Goal: Transaction & Acquisition: Subscribe to service/newsletter

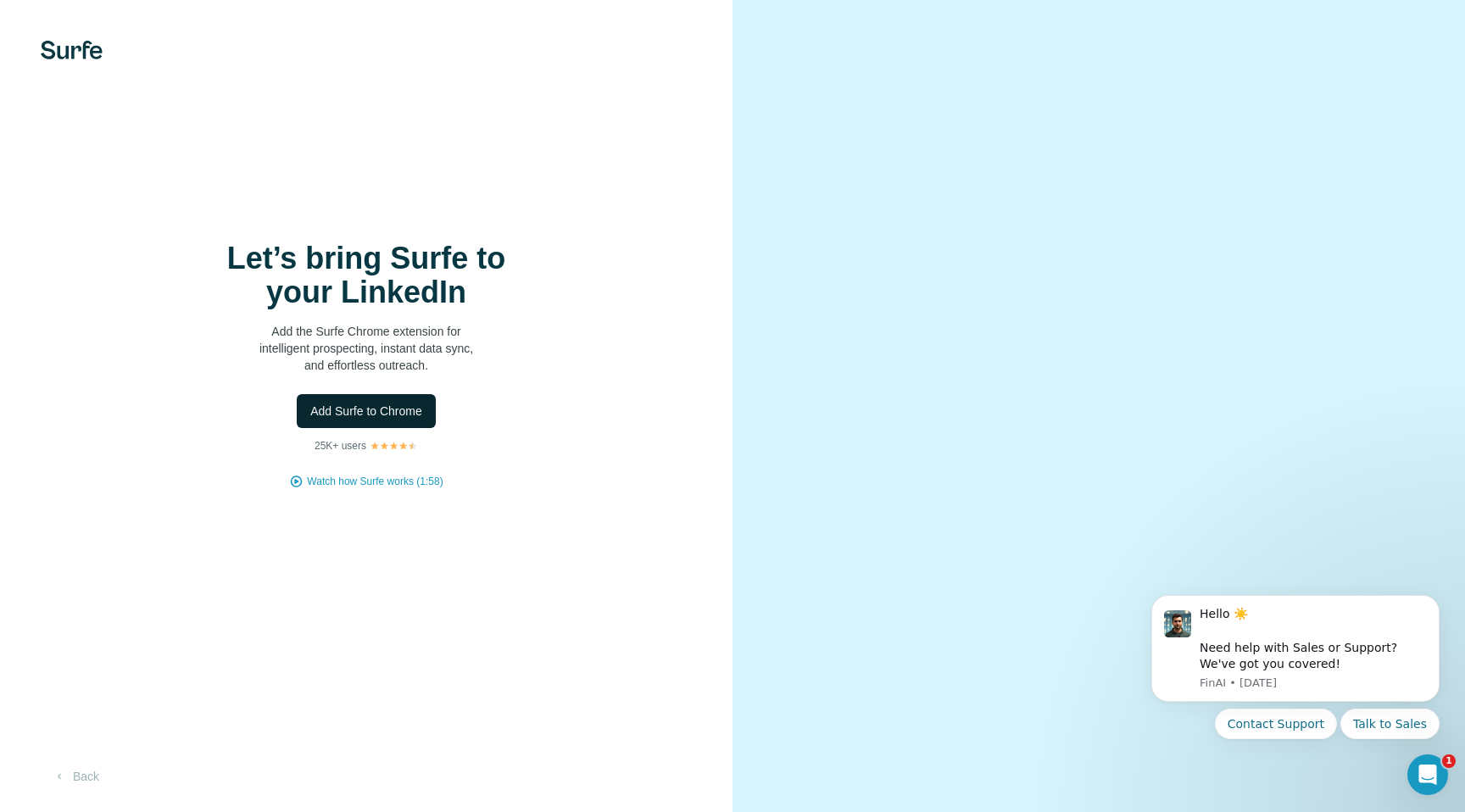
click at [417, 425] on button "Add Surfe to Chrome" at bounding box center [366, 411] width 139 height 34
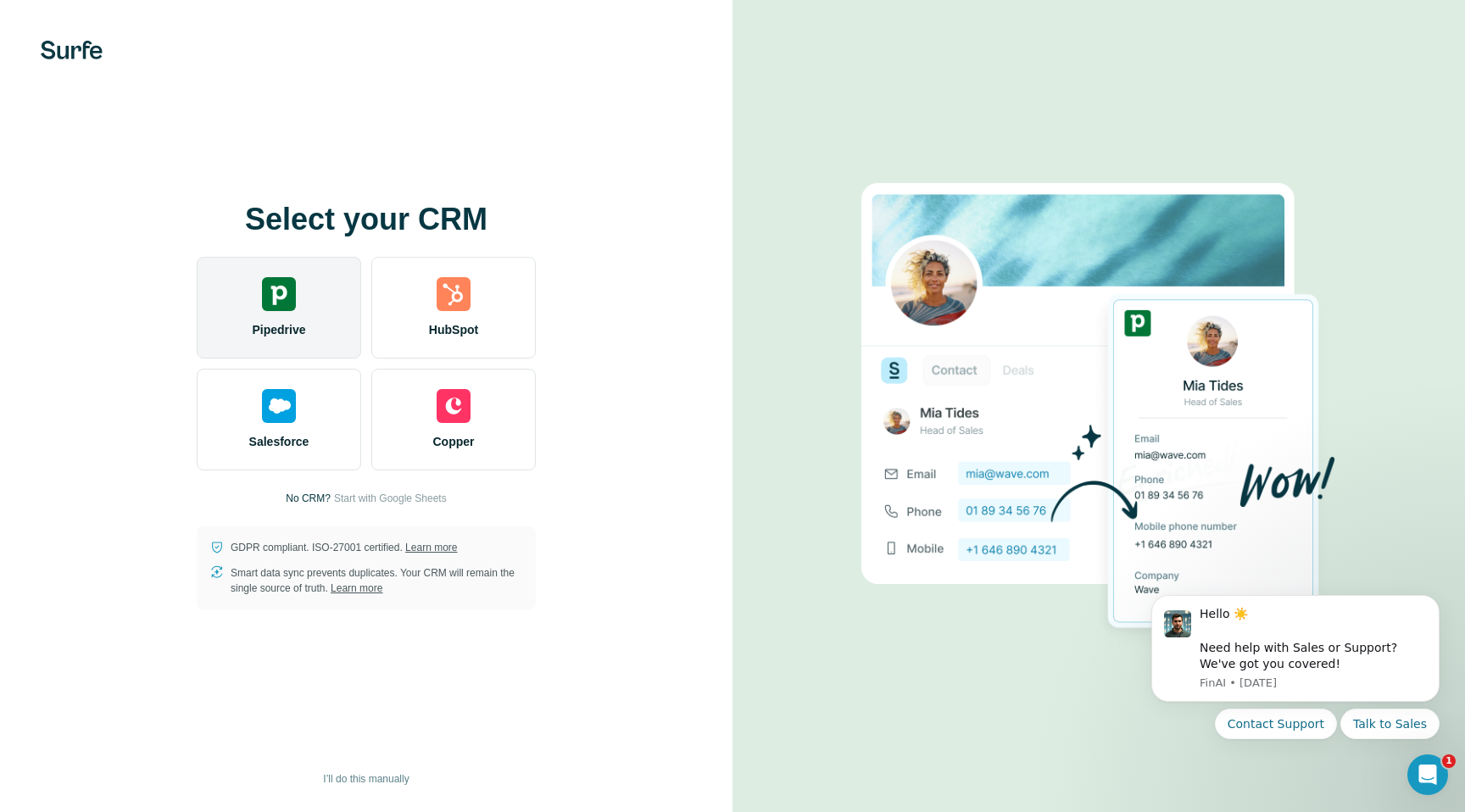
click at [270, 294] on img at bounding box center [278, 294] width 34 height 34
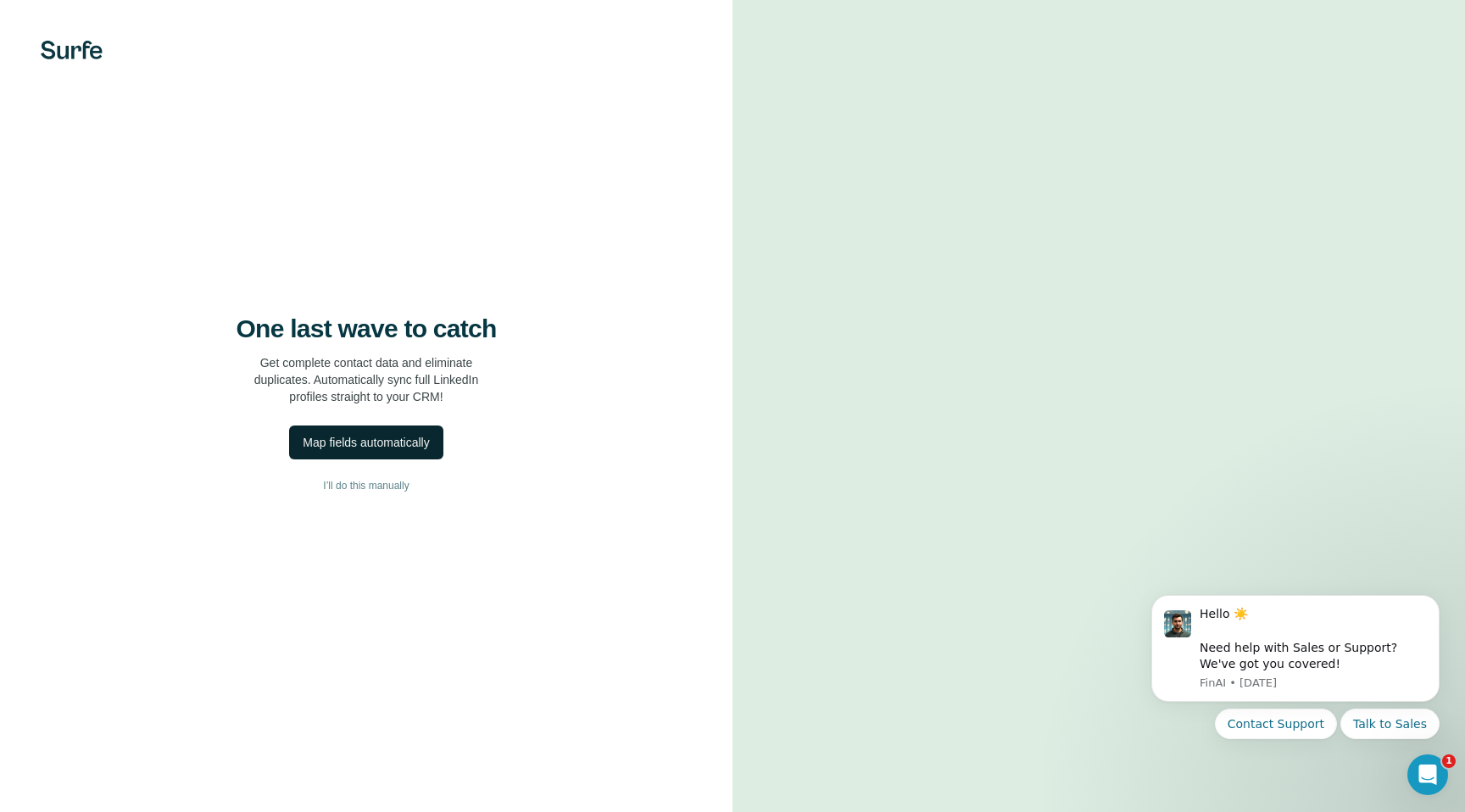
click at [393, 450] on div "Map fields automatically" at bounding box center [366, 442] width 126 height 17
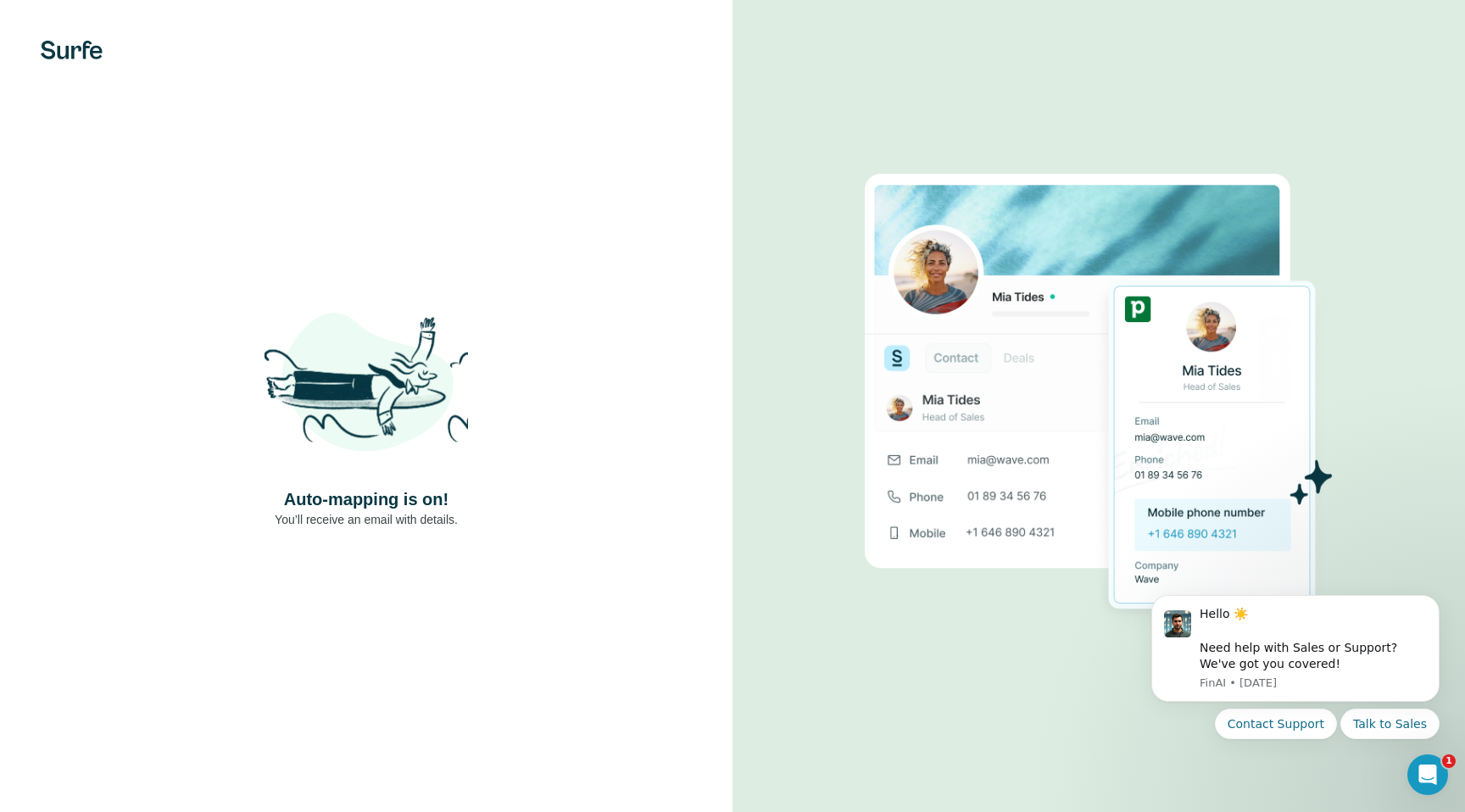
click at [421, 424] on img at bounding box center [366, 385] width 204 height 204
